Goal: Task Accomplishment & Management: Manage account settings

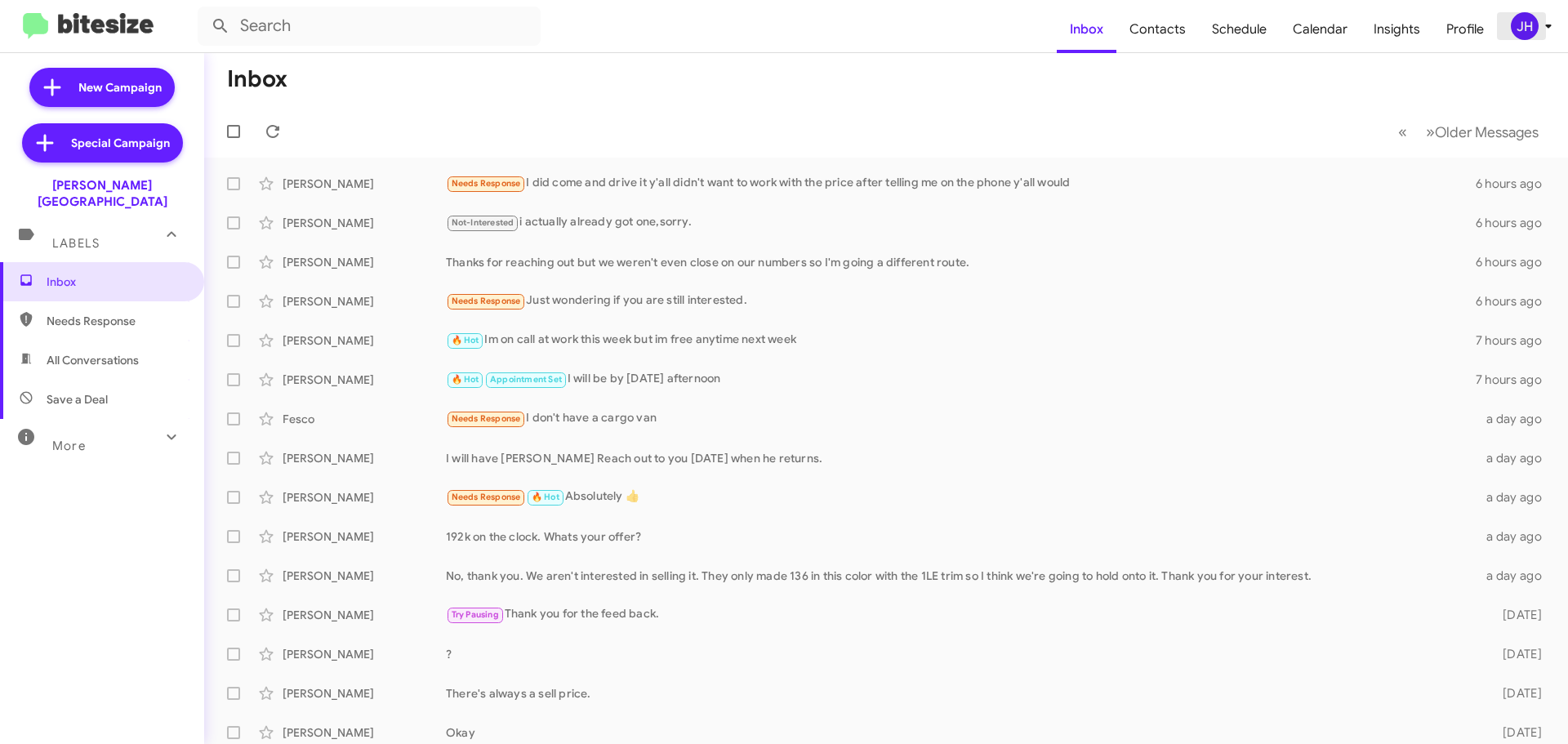
click at [1529, 23] on div "JH" at bounding box center [1524, 26] width 28 height 28
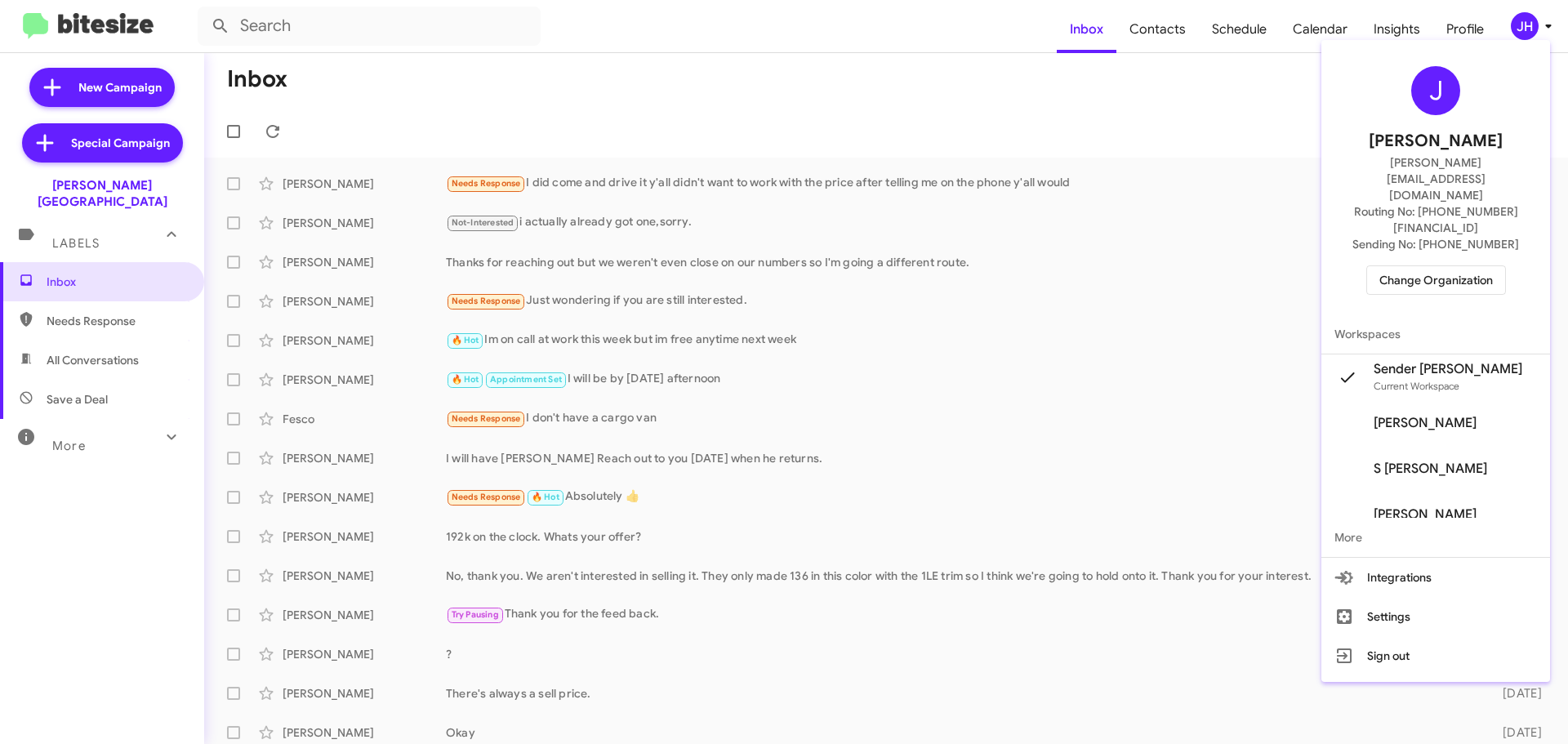
click at [1450, 266] on span "Change Organization" at bounding box center [1435, 279] width 113 height 28
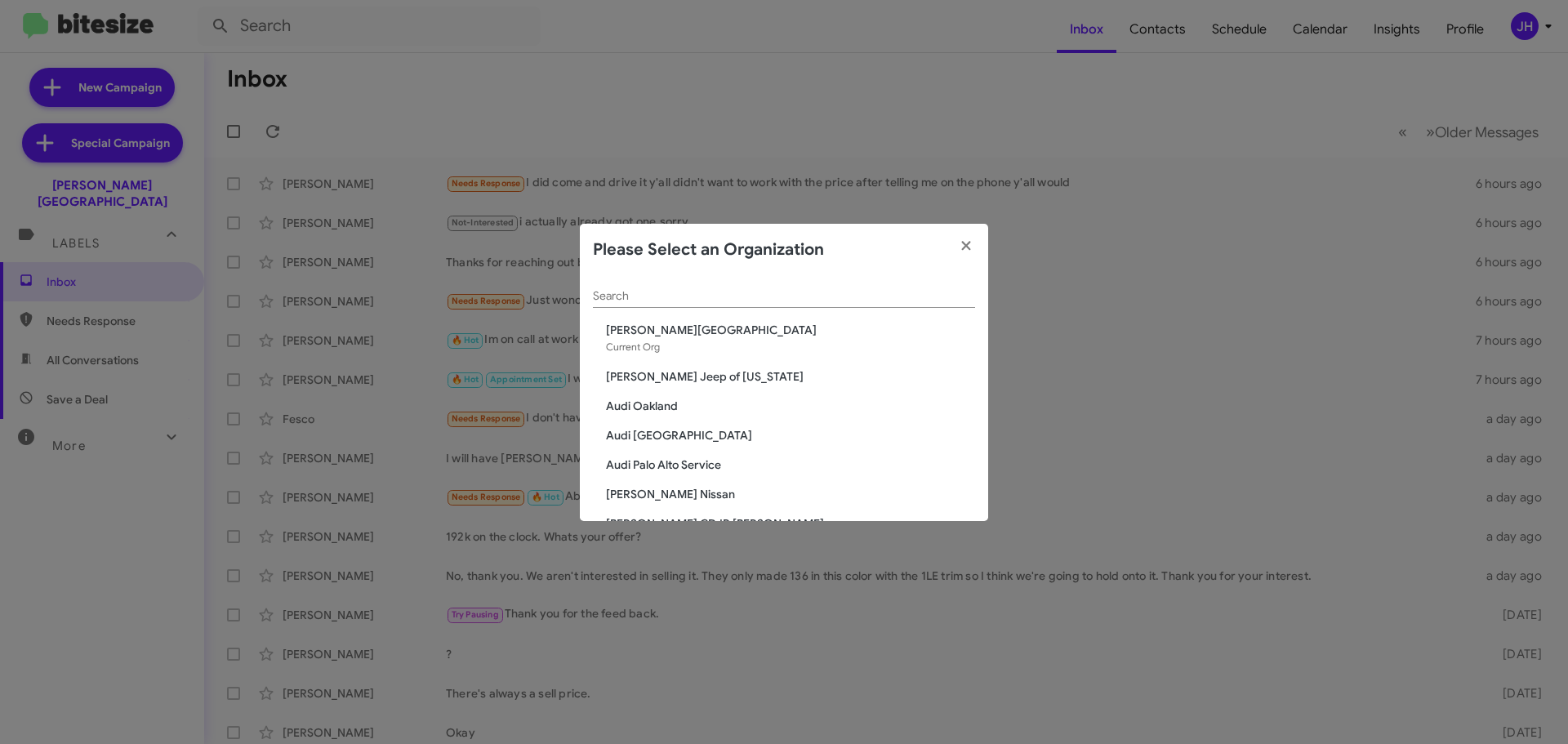
click at [739, 290] on input "Search" at bounding box center [784, 297] width 382 height 13
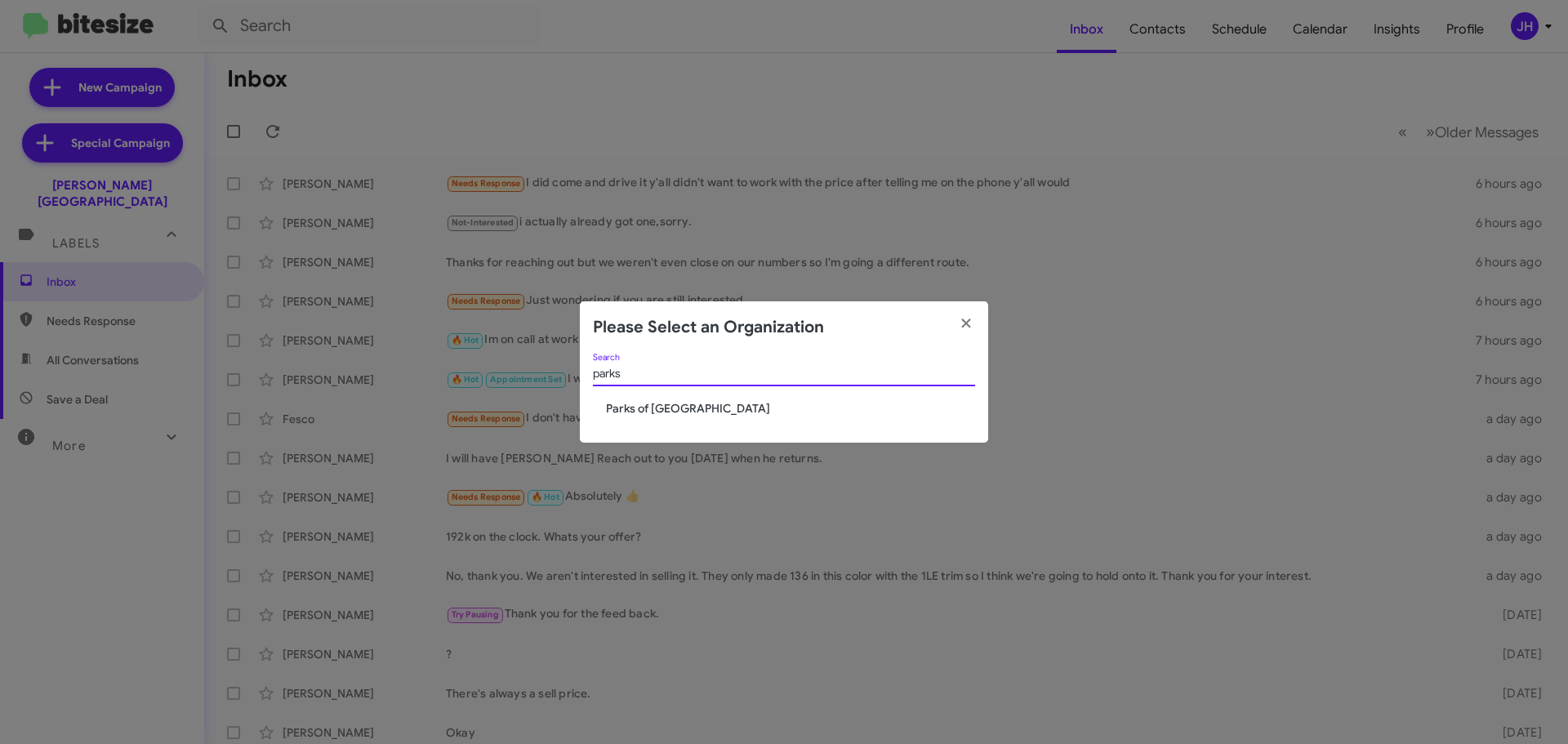
type input "parks"
click at [685, 412] on span "Parks of [GEOGRAPHIC_DATA]" at bounding box center [790, 408] width 369 height 16
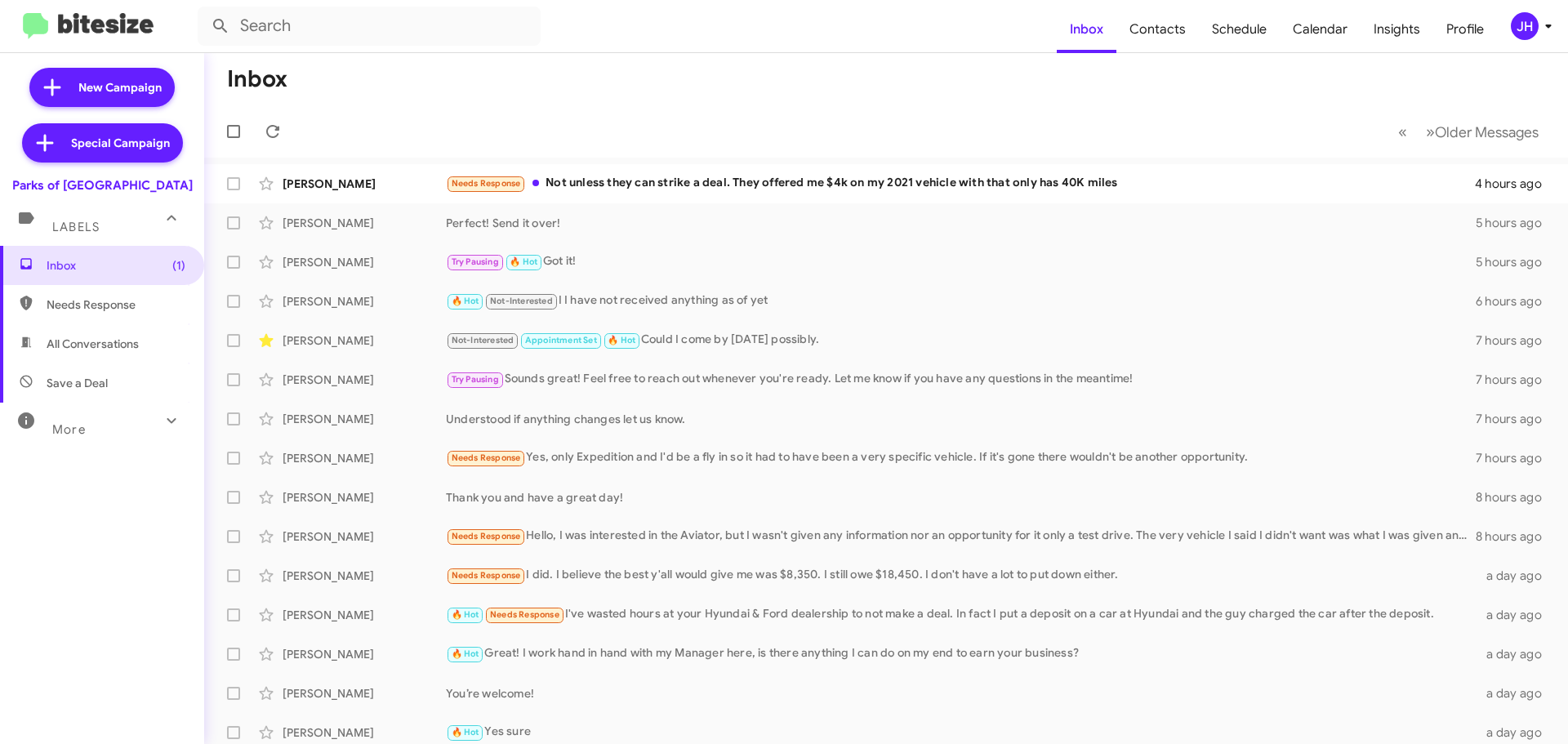
click at [1531, 19] on div "JH" at bounding box center [1524, 26] width 28 height 28
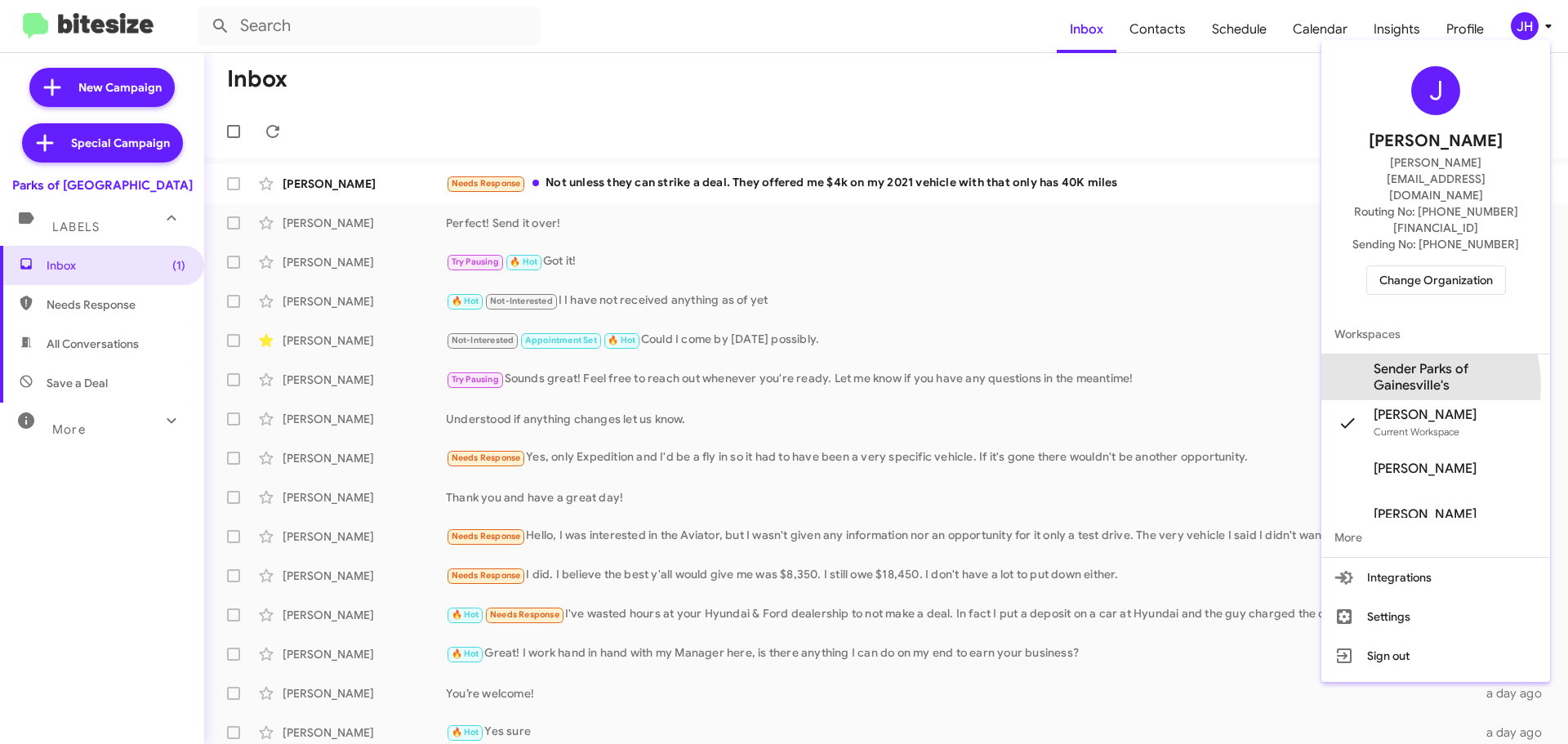
click at [1396, 361] on span "Sender Parks of Gainesville's" at bounding box center [1455, 377] width 163 height 33
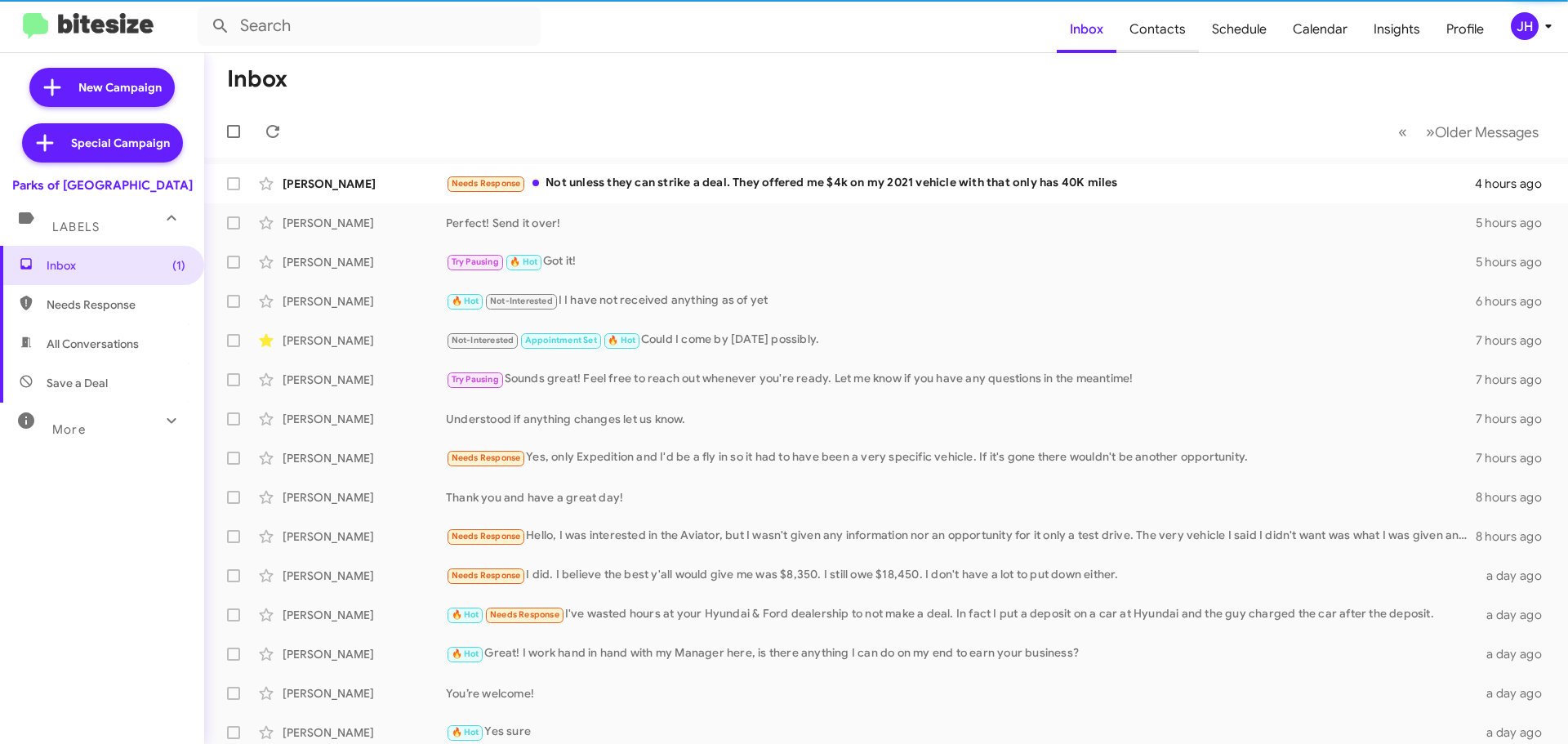
click at [1176, 36] on span "Contacts" at bounding box center [1158, 29] width 83 height 47
type input "in:groups"
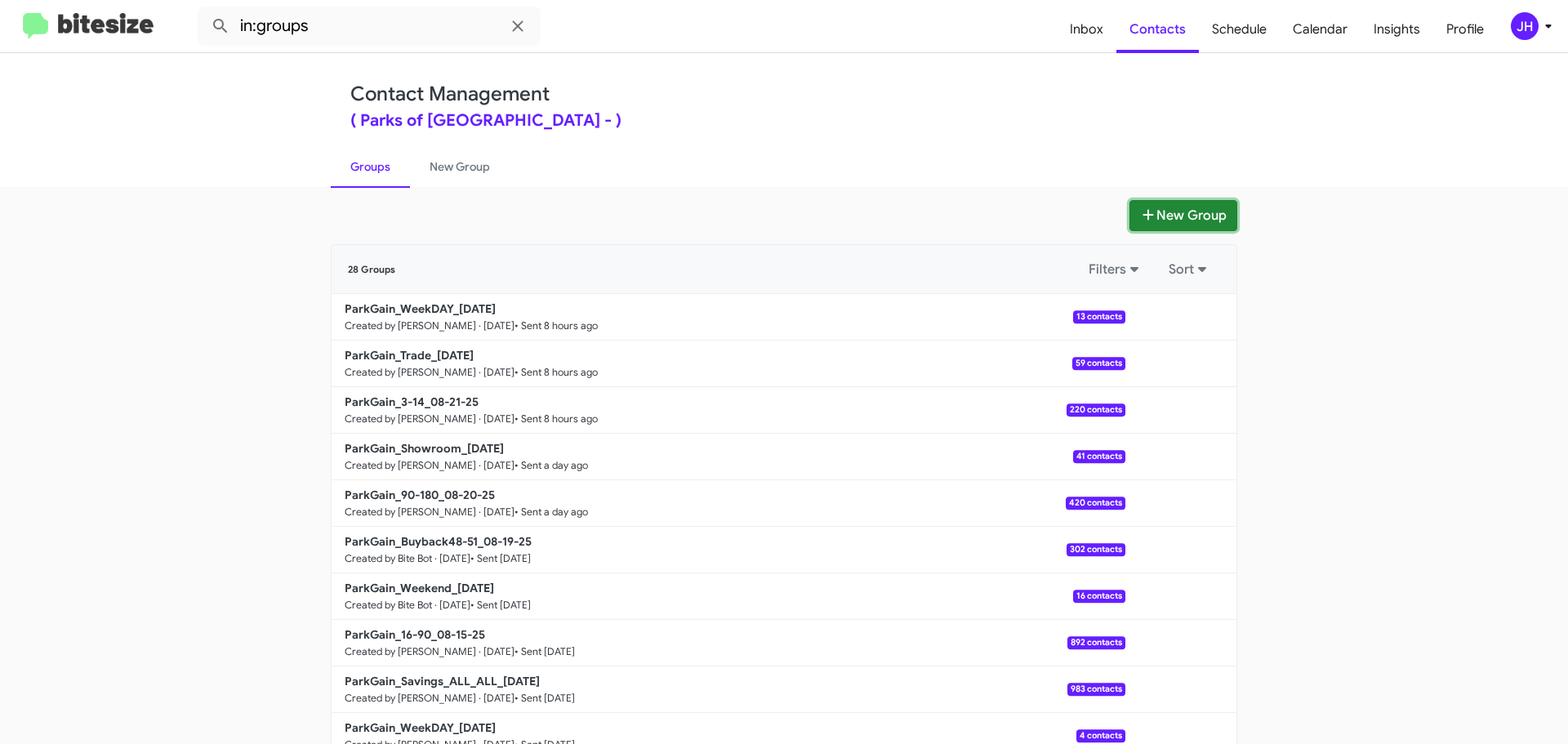
click at [1140, 219] on icon at bounding box center [1147, 215] width 16 height 13
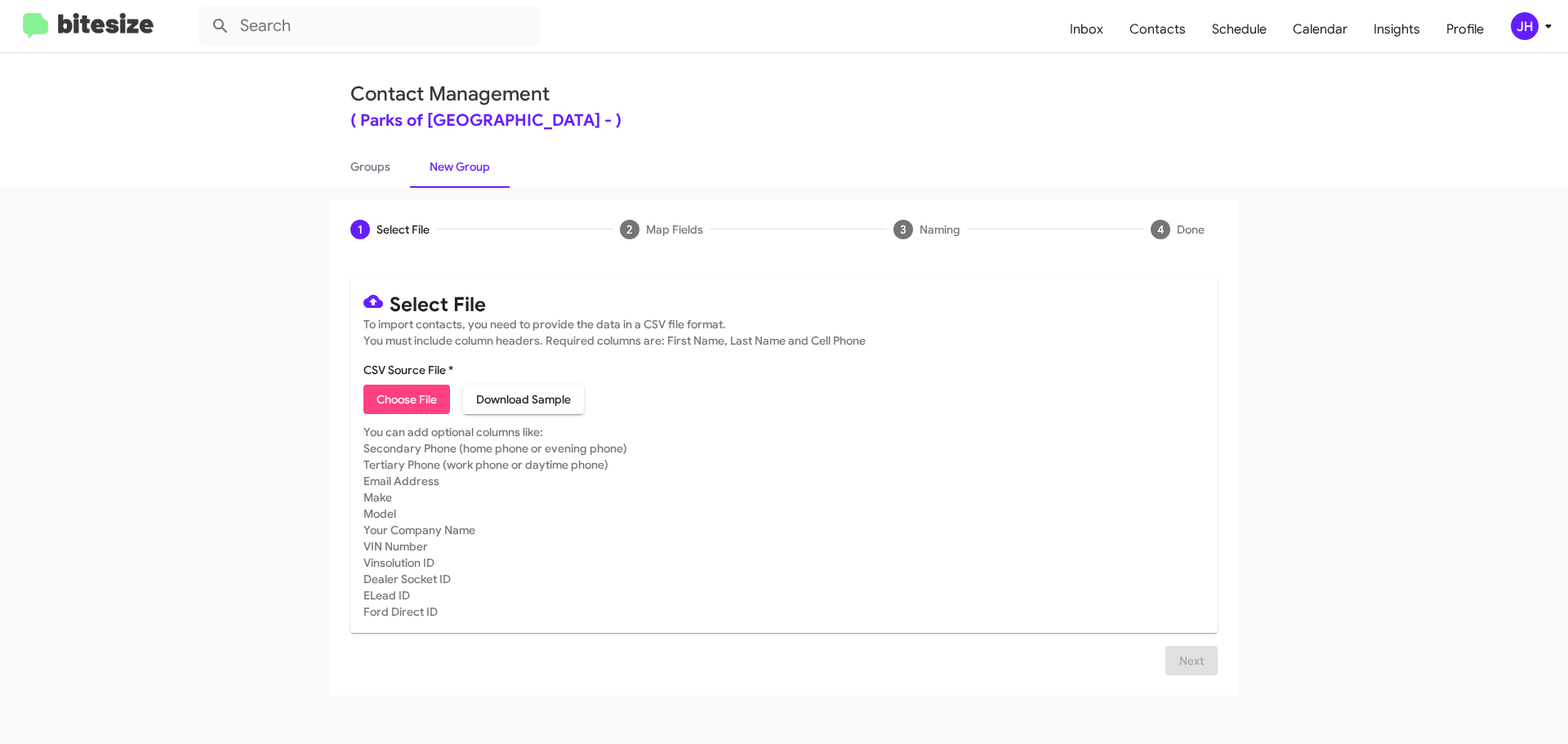
click at [429, 403] on span "Choose File" at bounding box center [406, 399] width 60 height 30
type input "ParkGainMissedApptSpecial - DATA"
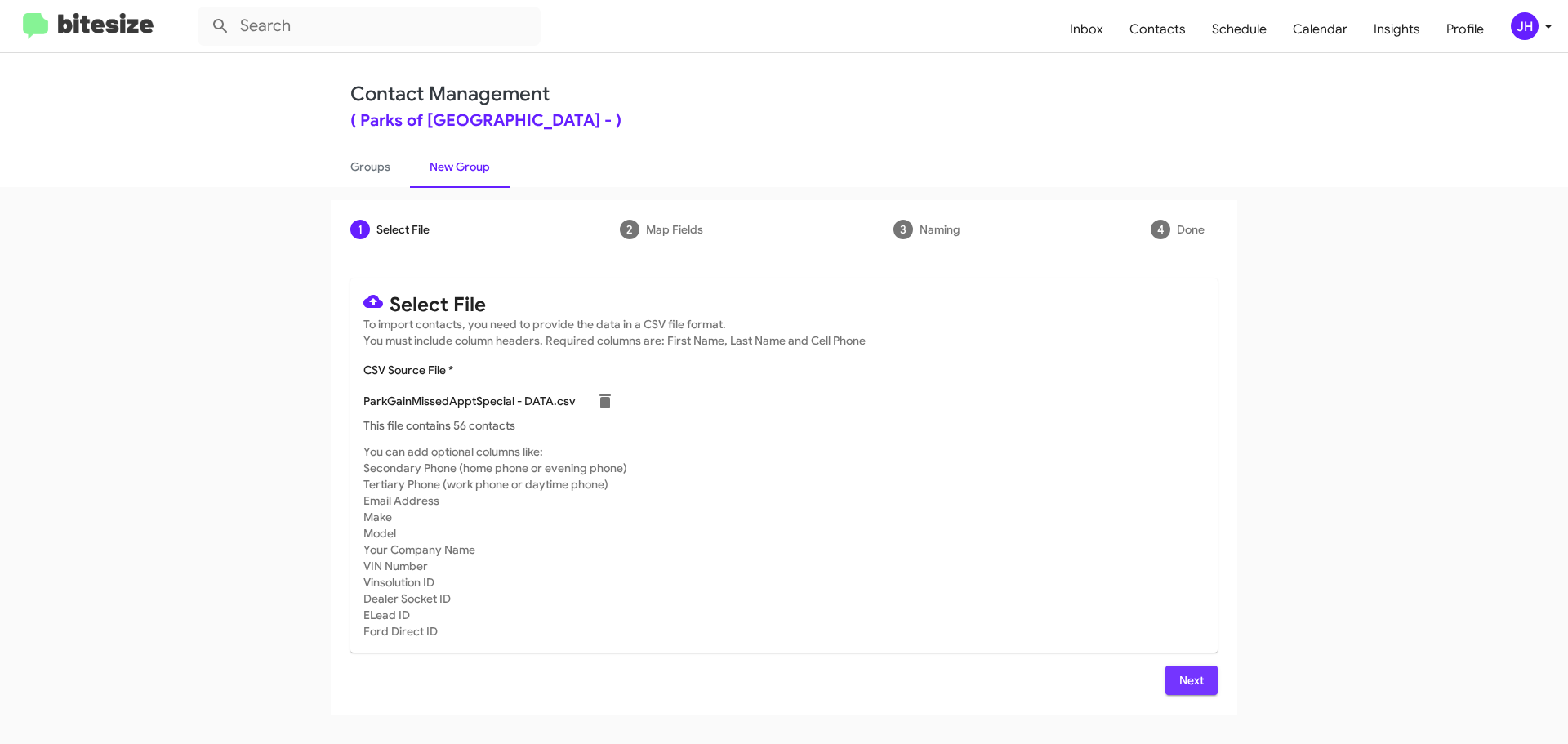
click at [1184, 680] on span "Next" at bounding box center [1191, 680] width 26 height 30
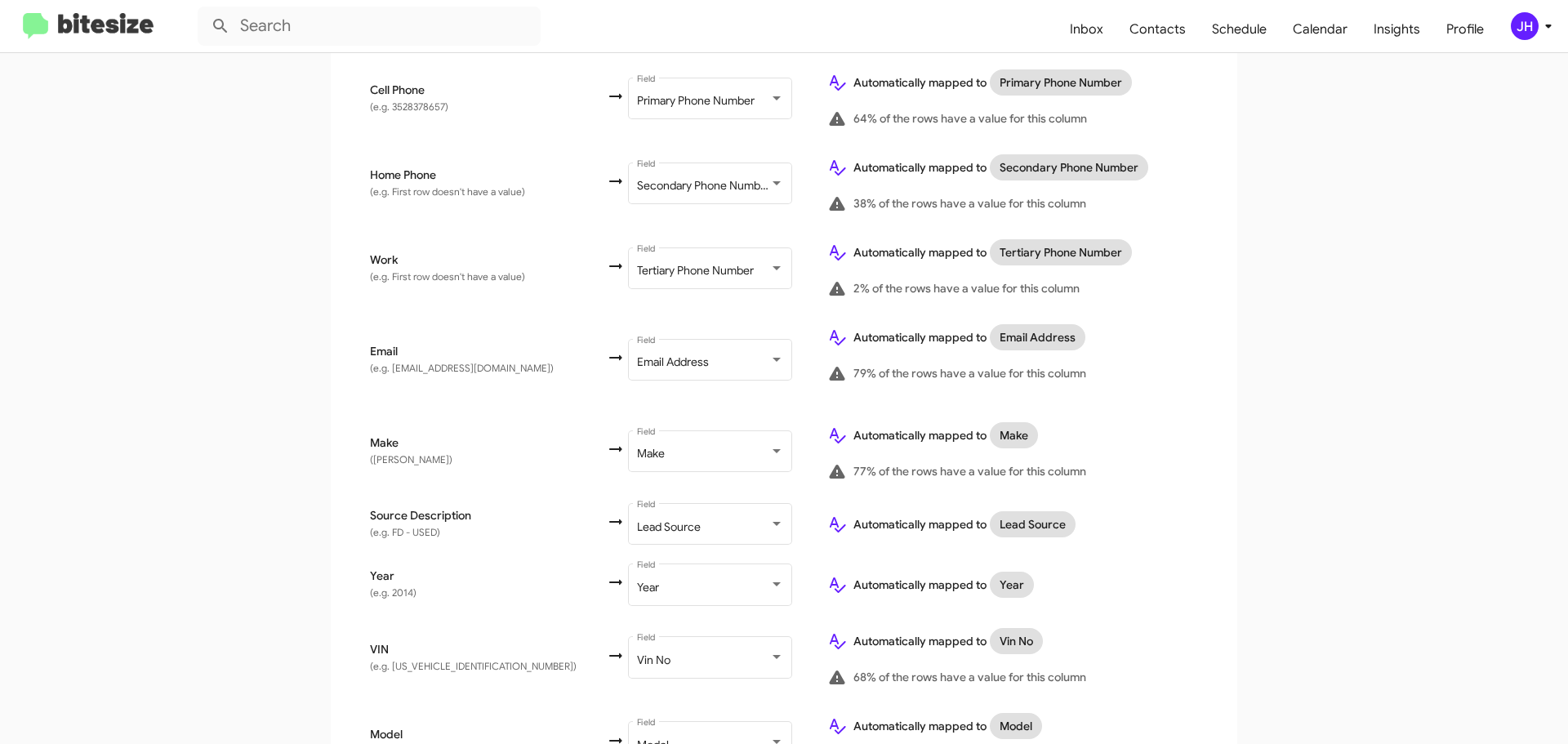
scroll to position [558, 0]
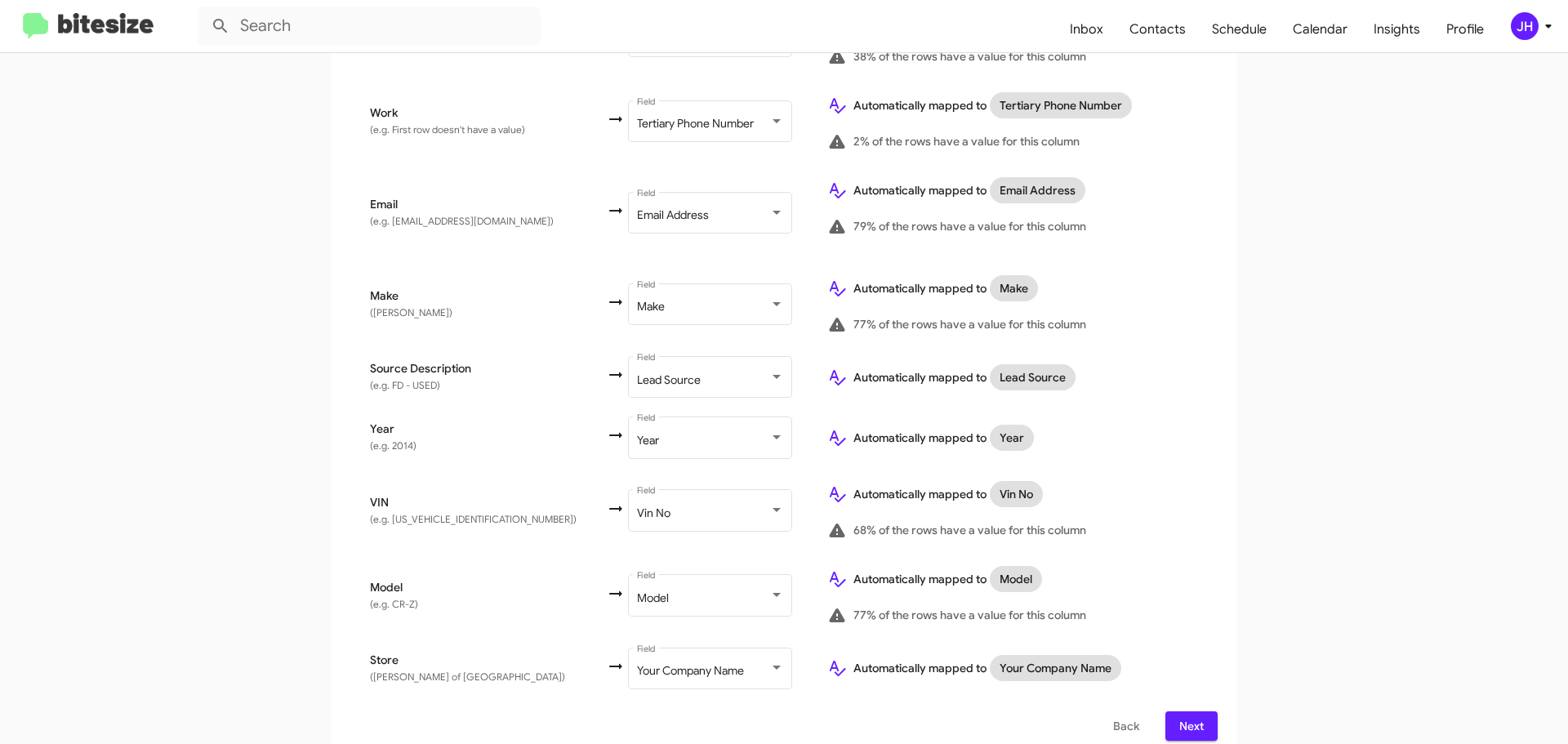
click at [1179, 711] on span "Next" at bounding box center [1191, 726] width 26 height 30
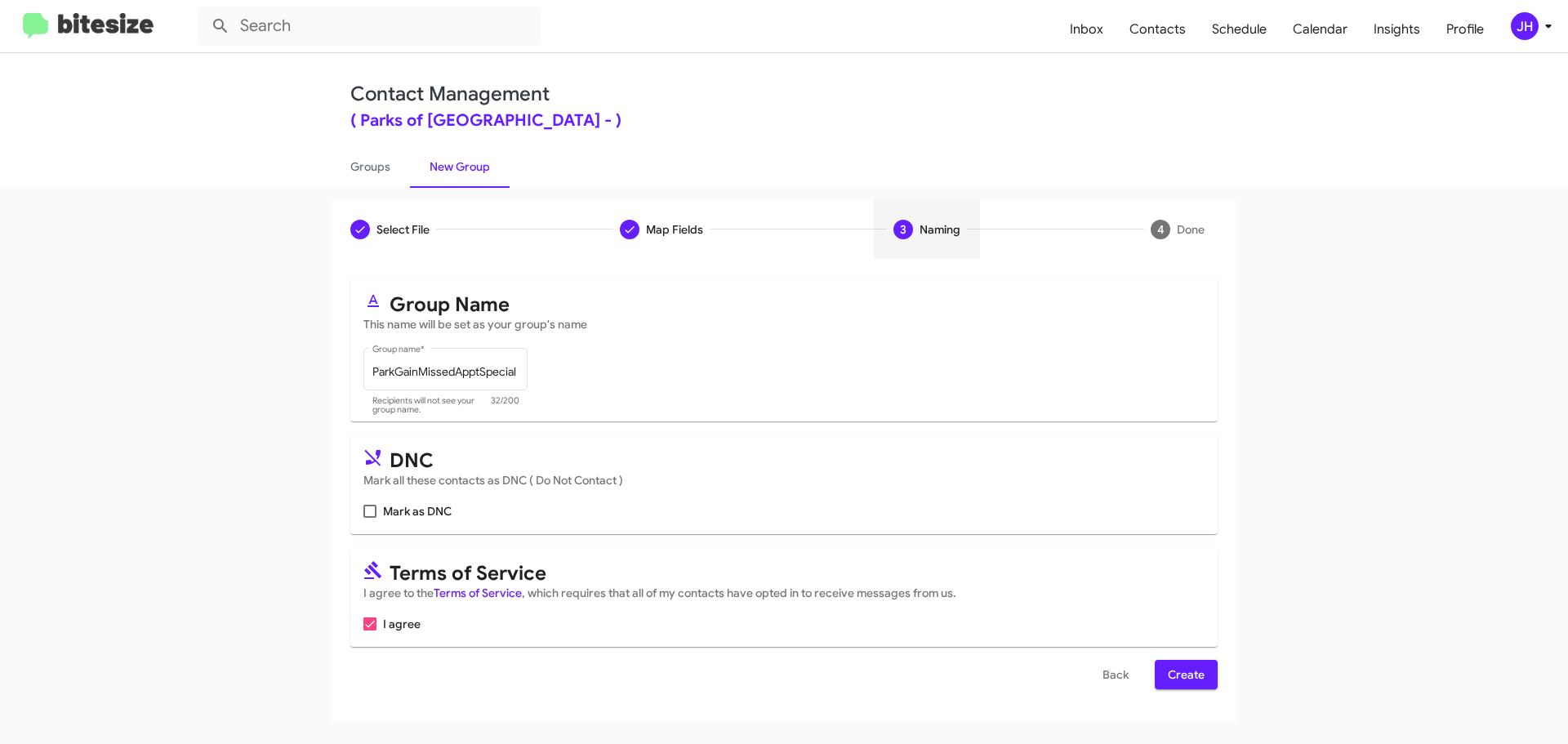
scroll to position [0, 0]
click at [1191, 668] on span "Create" at bounding box center [1186, 674] width 36 height 30
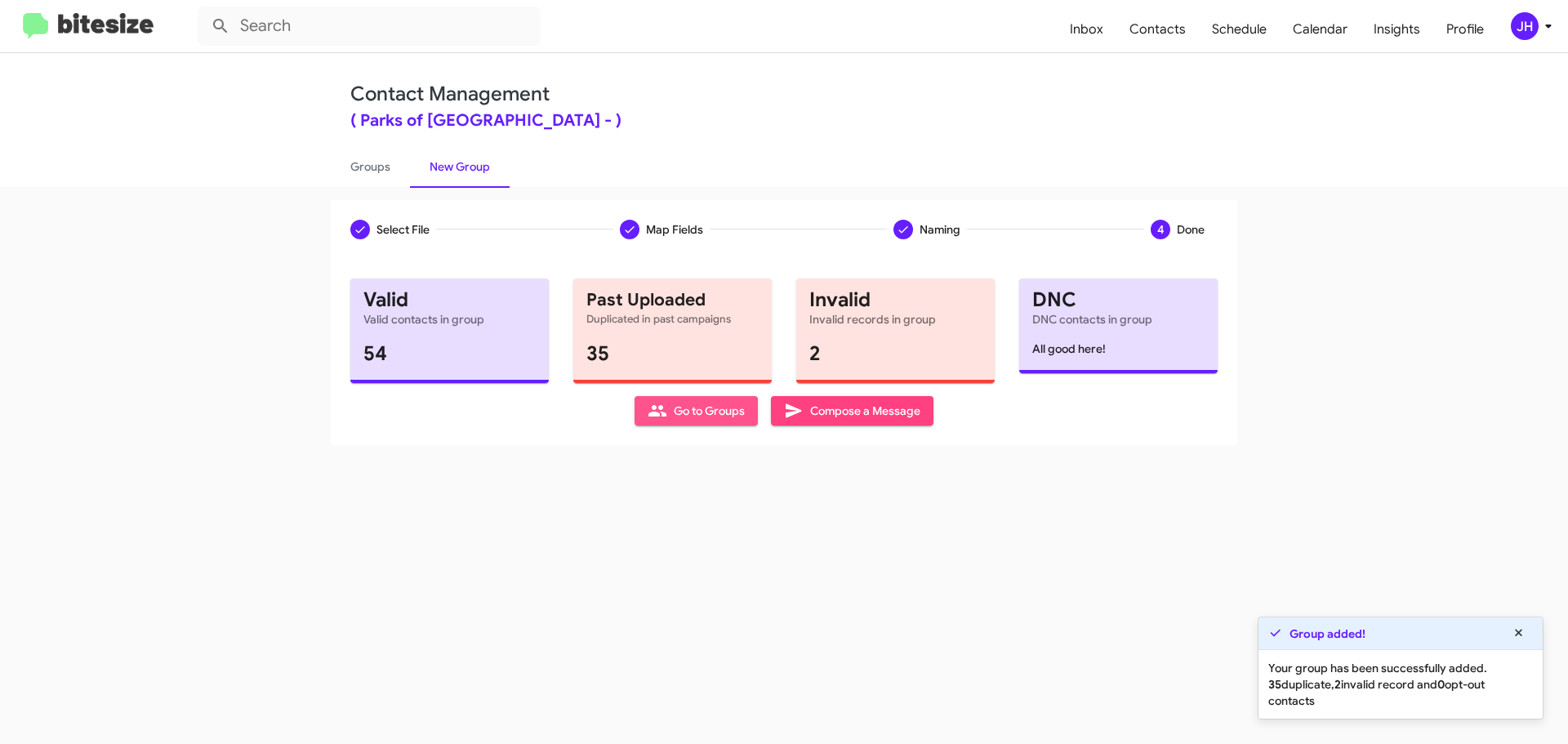
click at [668, 408] on span "Go to Groups" at bounding box center [695, 410] width 97 height 30
type input "in:groups"
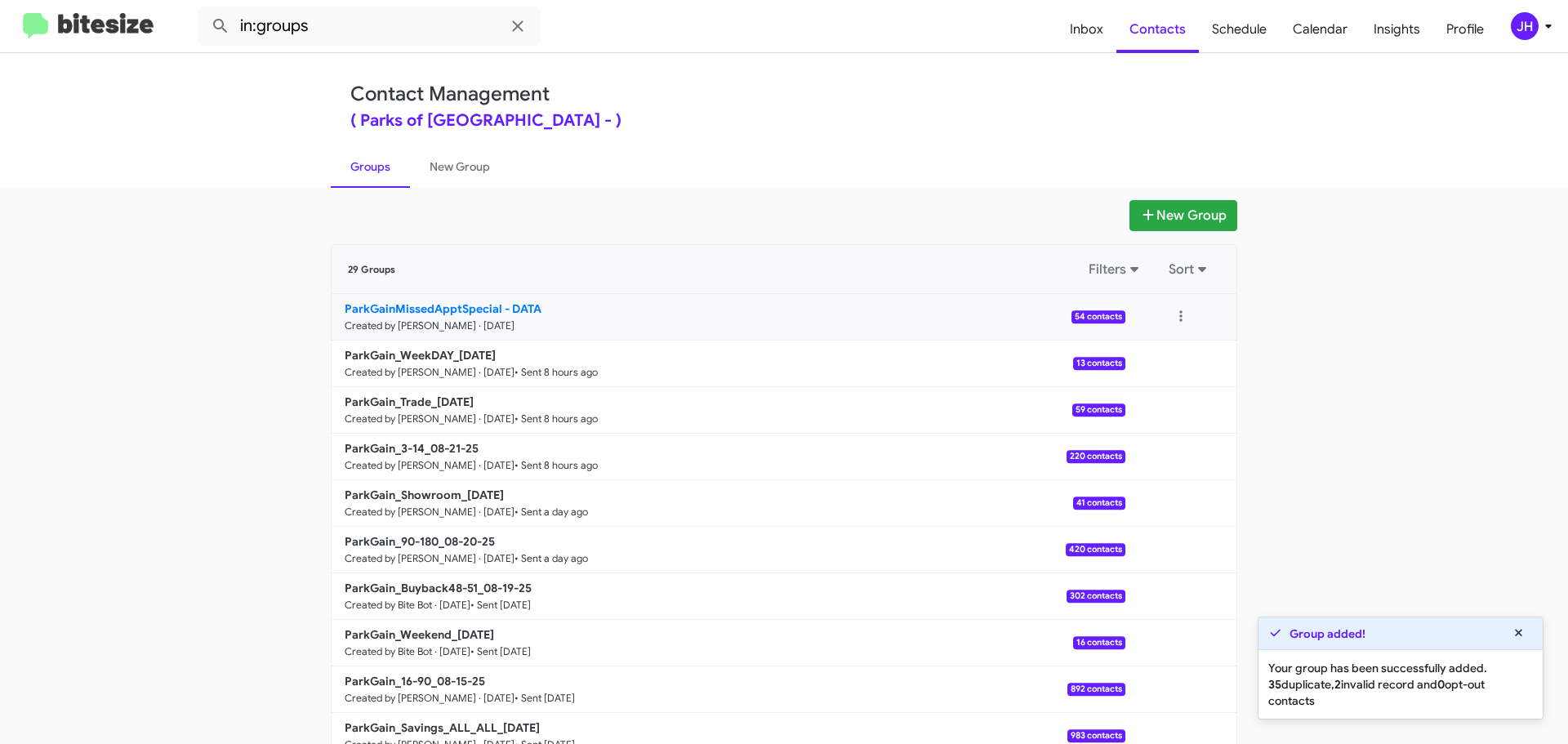
click at [824, 326] on link "ParkGainMissedApptSpecial - DATA Created by Jacob Henry · Aug 21, 2025 54 conta…" at bounding box center [728, 317] width 794 height 46
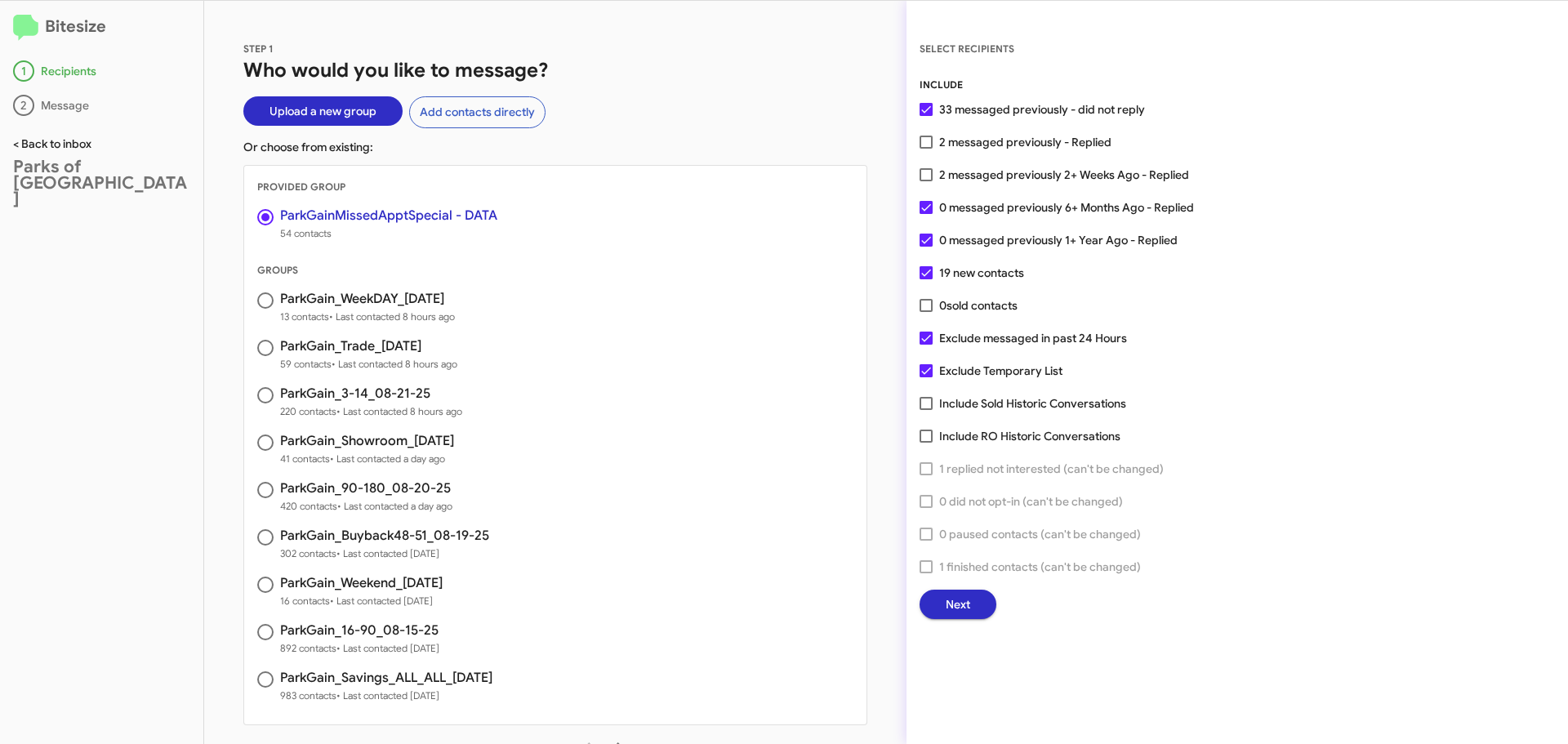
click at [70, 148] on link "< Back to inbox" at bounding box center [53, 143] width 79 height 14
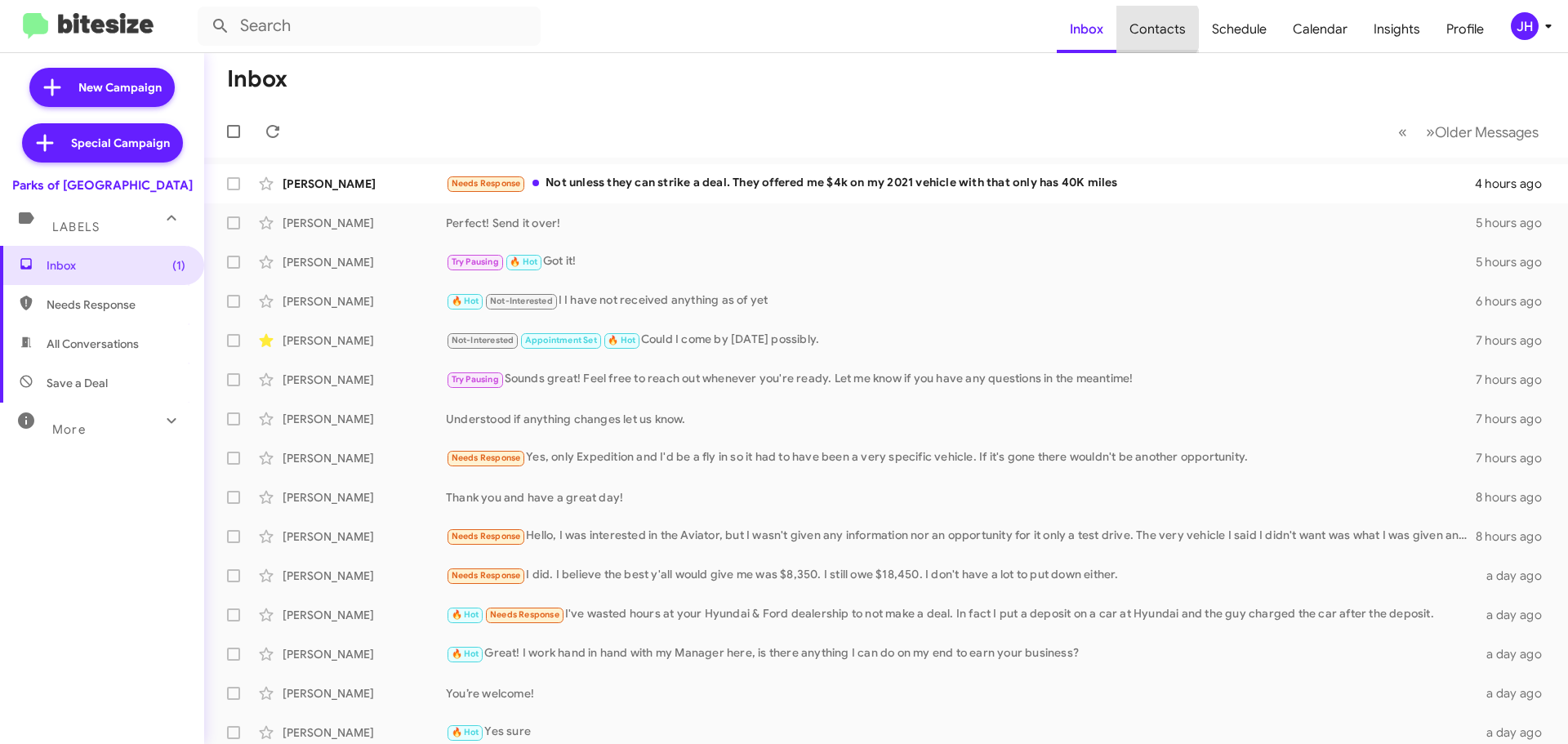
click at [1161, 29] on span "Contacts" at bounding box center [1158, 29] width 83 height 47
type input "in:groups"
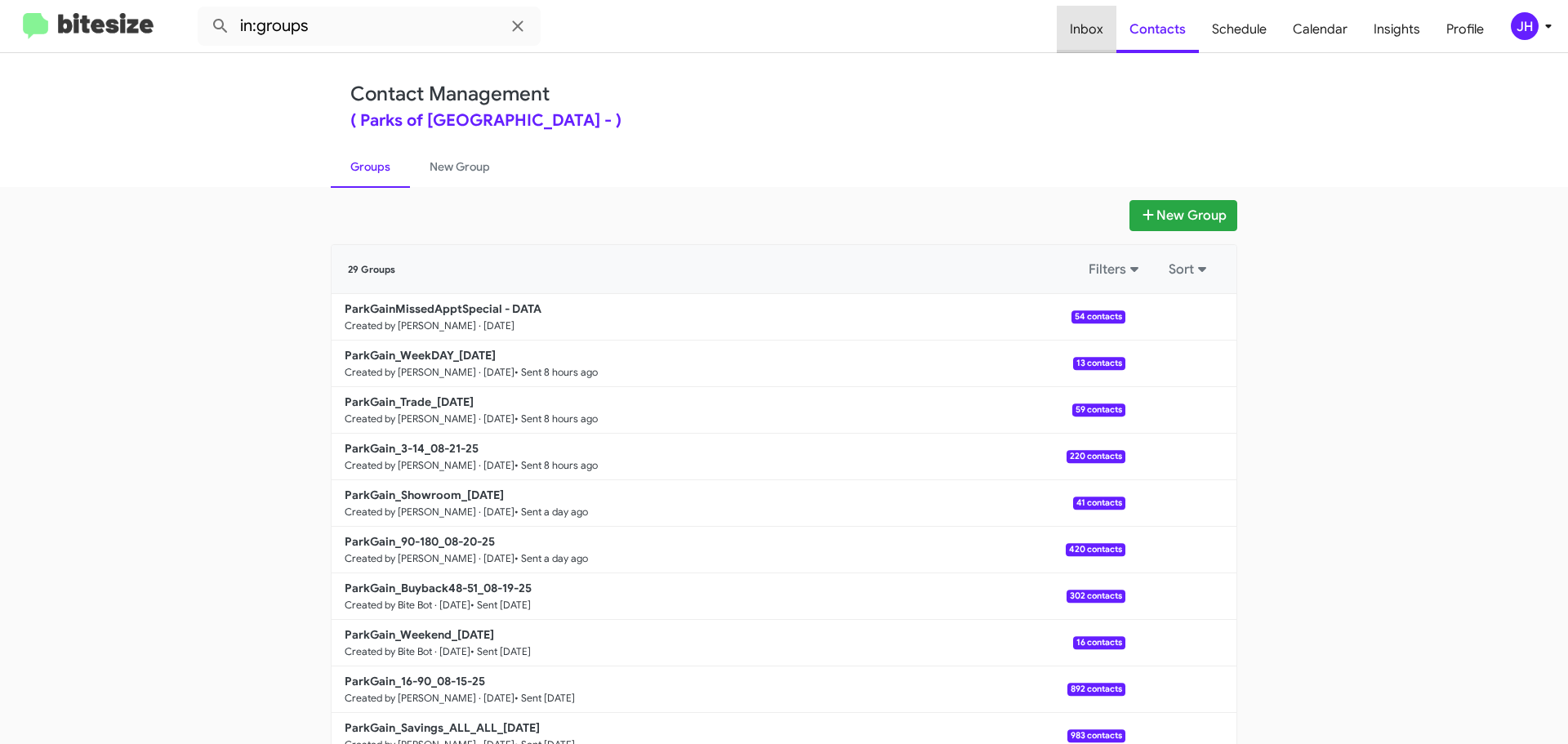
click at [1111, 32] on span "Inbox" at bounding box center [1086, 29] width 60 height 47
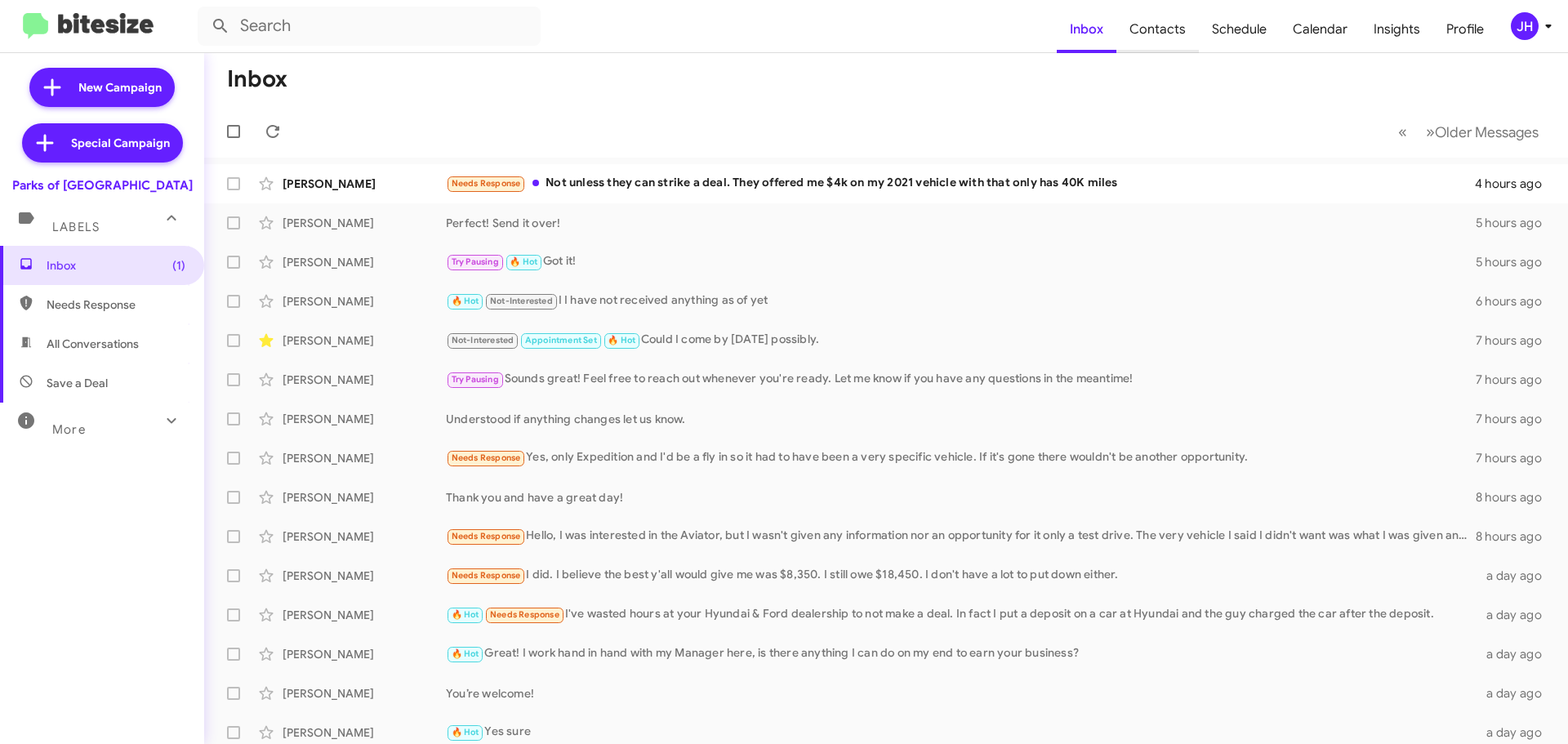
click at [1127, 31] on span "Contacts" at bounding box center [1158, 29] width 83 height 47
type input "in:groups"
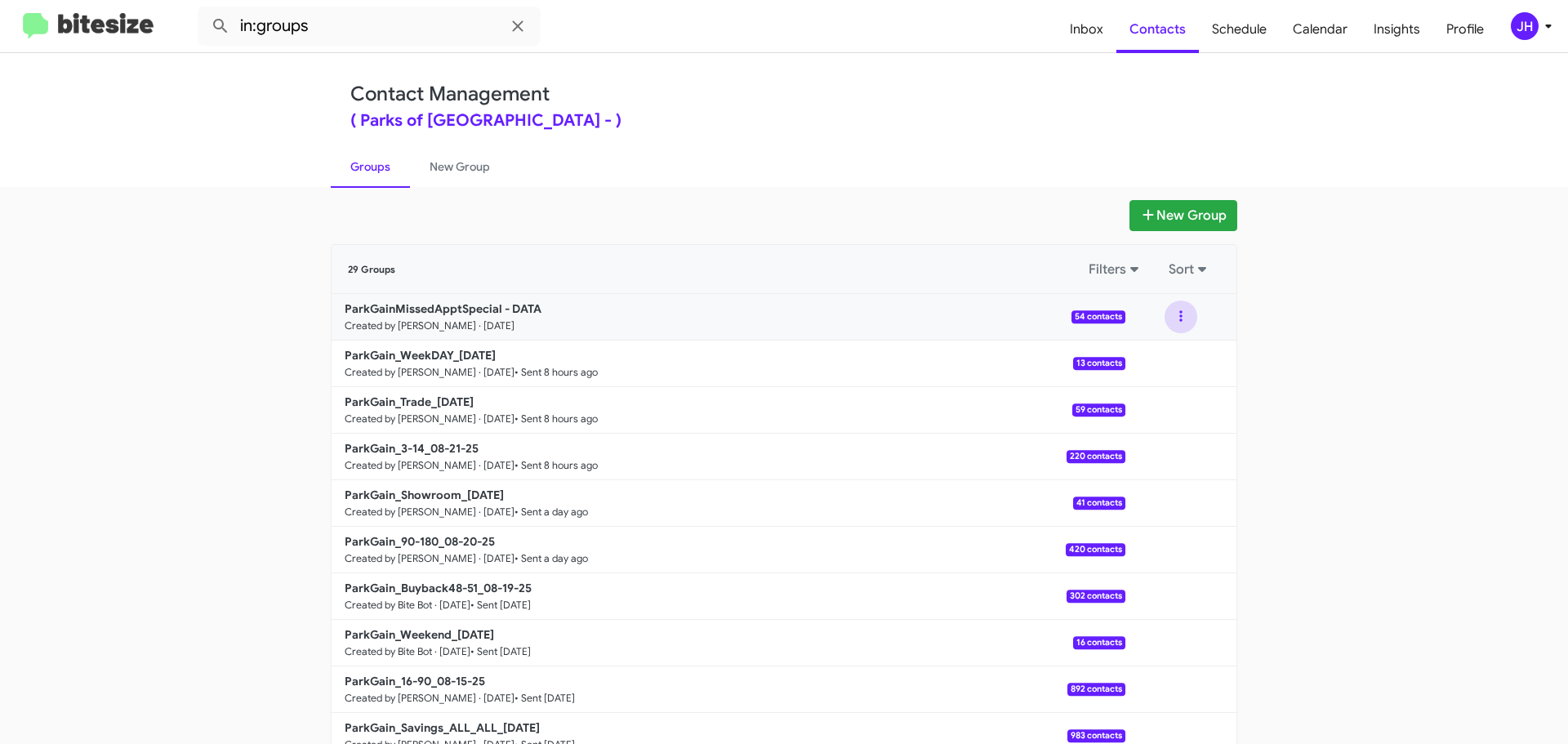
click at [1167, 314] on button at bounding box center [1181, 317] width 33 height 33
click at [1146, 348] on button "View contacts" at bounding box center [1132, 360] width 131 height 39
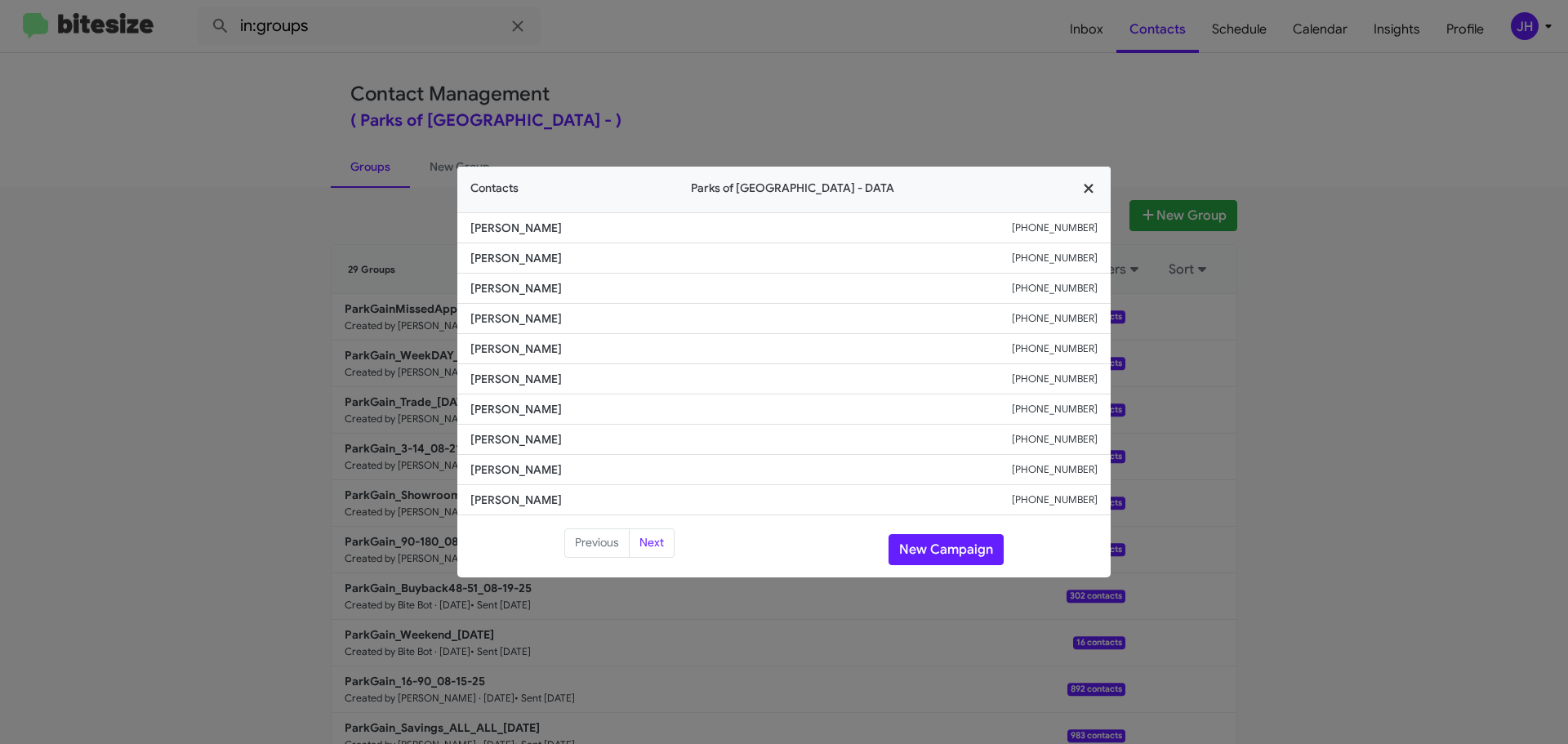
click at [1090, 187] on icon "button" at bounding box center [1088, 188] width 9 height 9
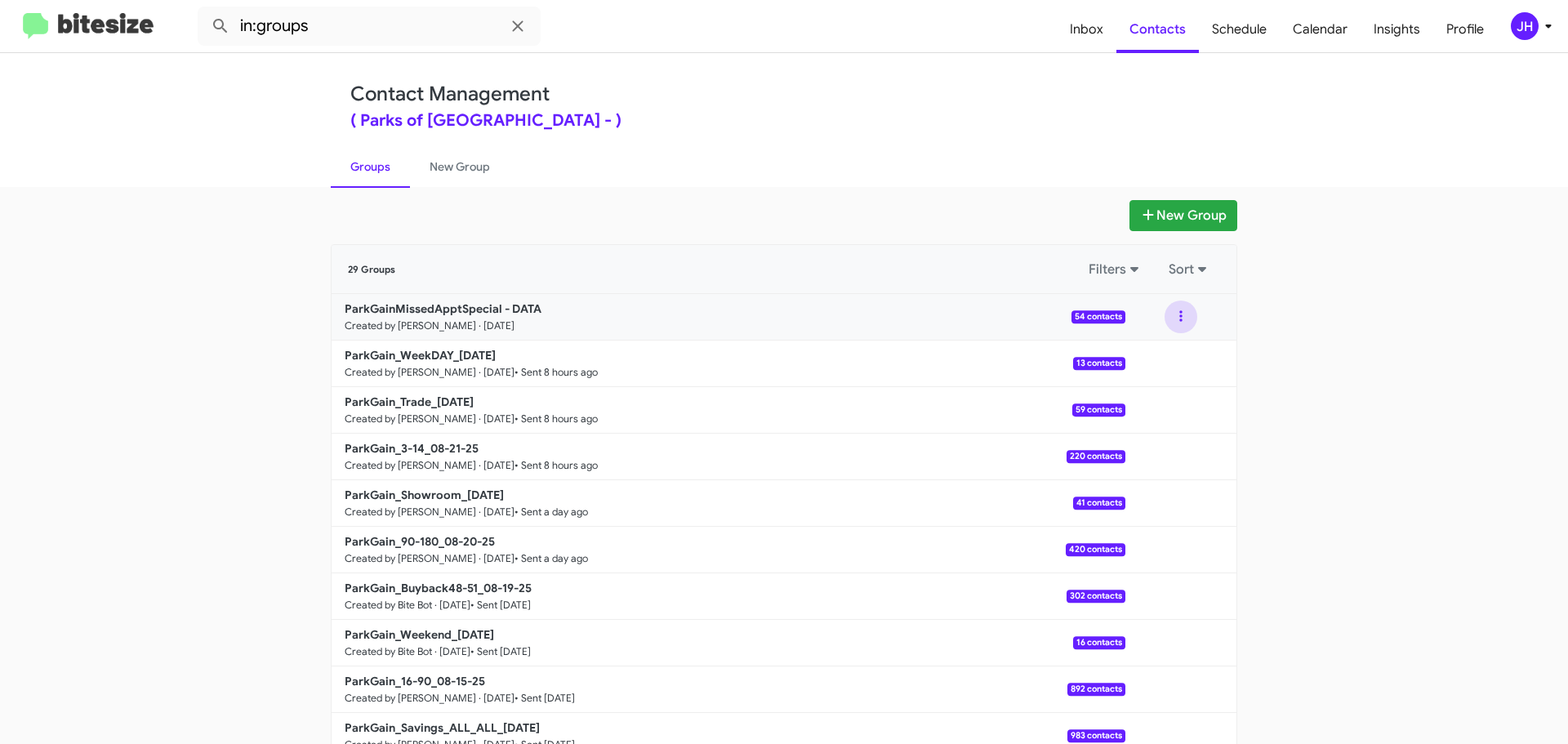
click at [1170, 314] on button at bounding box center [1181, 317] width 33 height 33
click at [1143, 387] on button "Archive" at bounding box center [1132, 399] width 131 height 39
